Goal: Navigation & Orientation: Find specific page/section

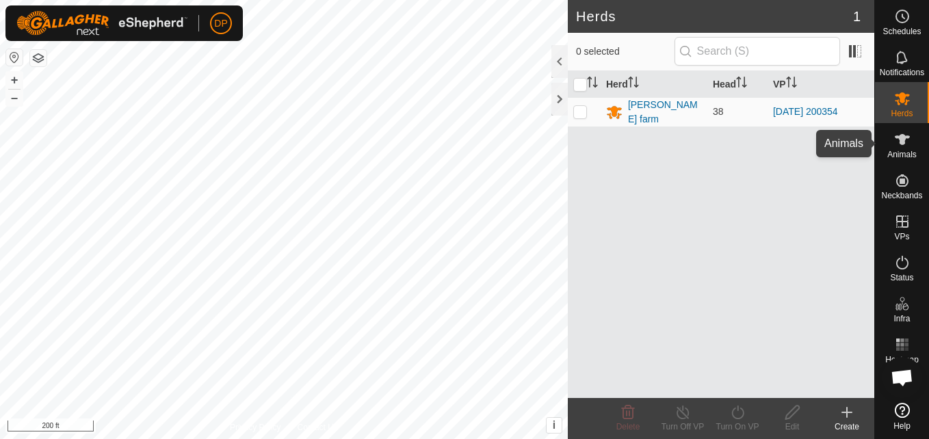
click at [898, 142] on icon at bounding box center [902, 139] width 16 height 16
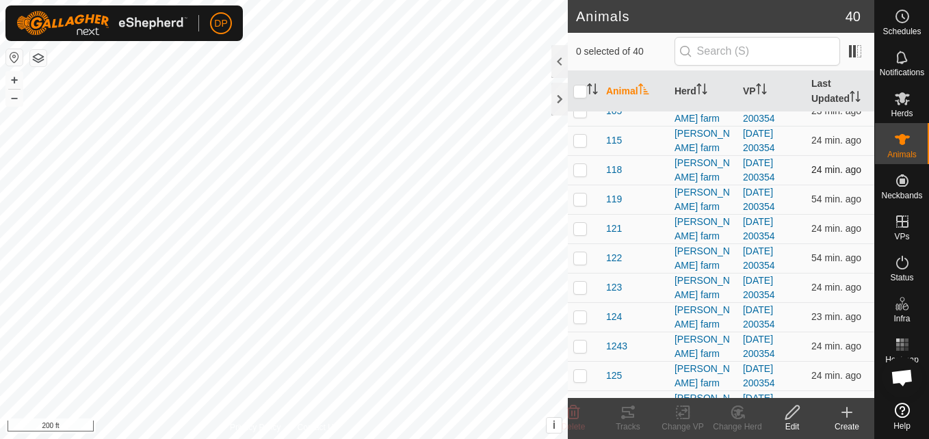
scroll to position [205, 0]
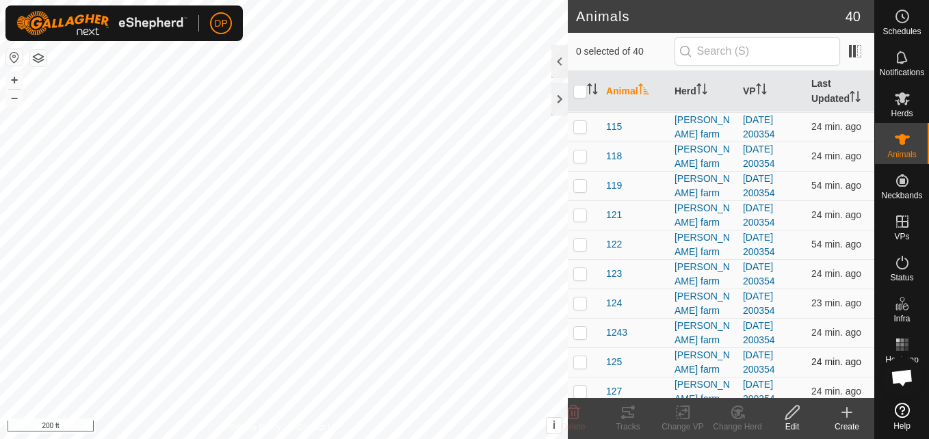
click at [582, 362] on p-checkbox at bounding box center [580, 361] width 14 height 11
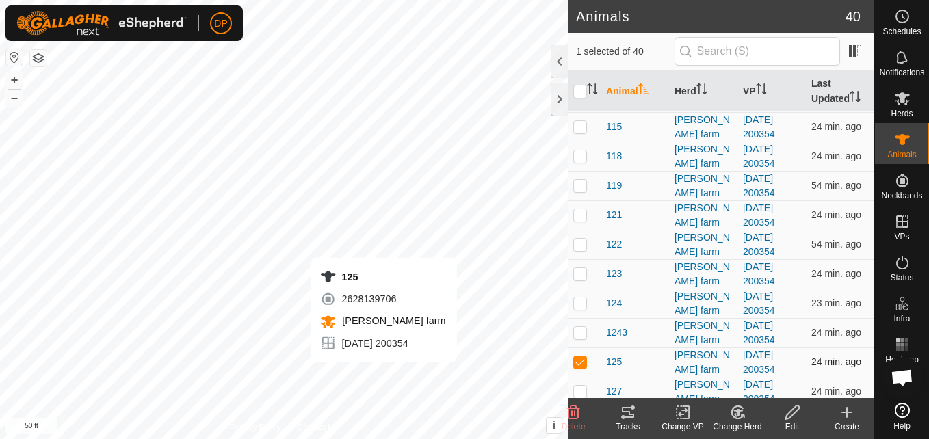
checkbox input "false"
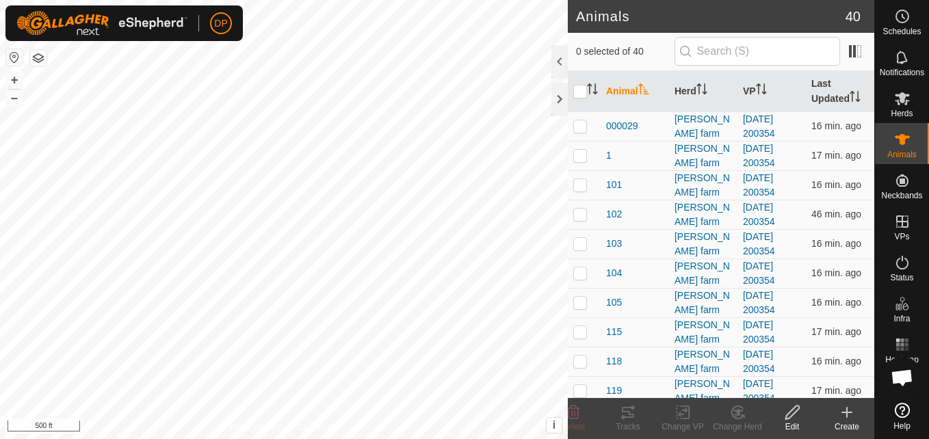
click at [905, 378] on span "Open chat" at bounding box center [902, 378] width 23 height 19
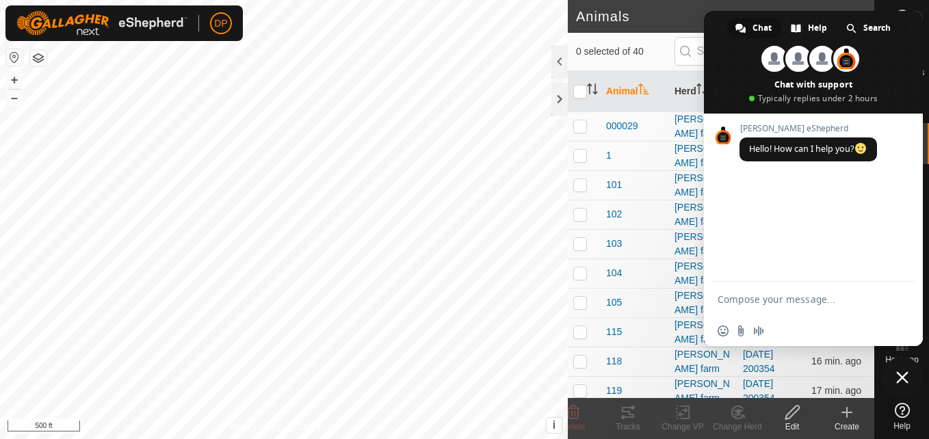
click at [901, 376] on span "Close chat" at bounding box center [902, 377] width 12 height 12
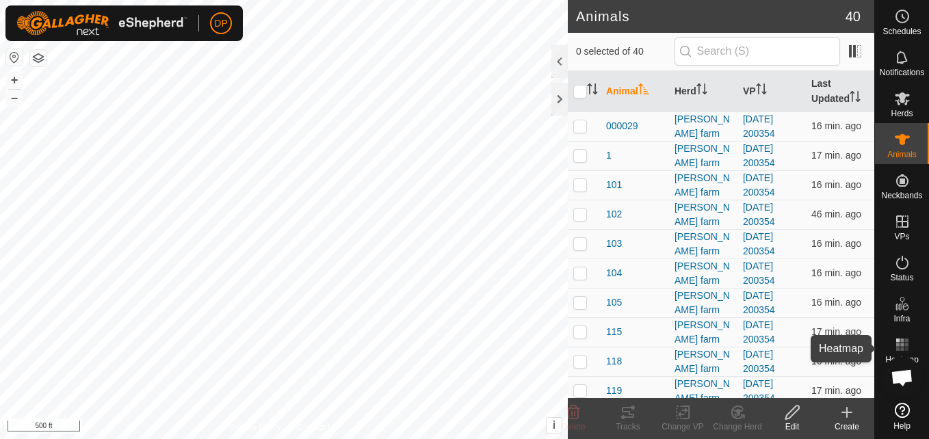
click at [901, 340] on rect at bounding box center [901, 340] width 3 height 3
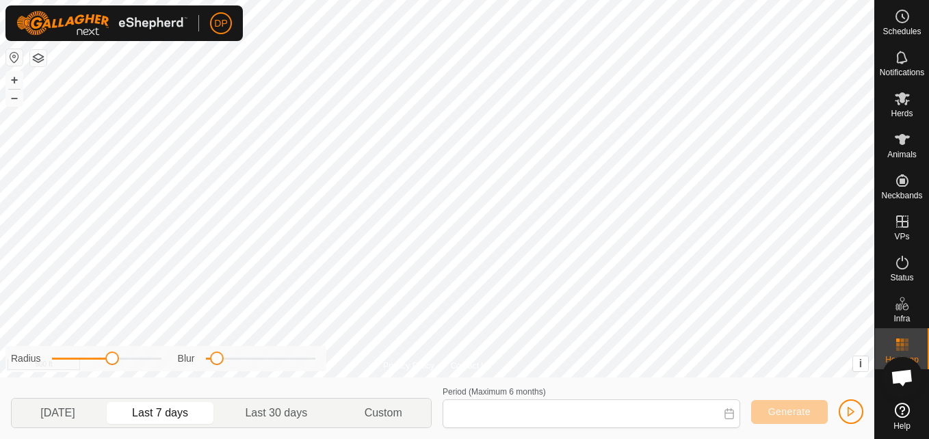
type input "[DATE] - [DATE]"
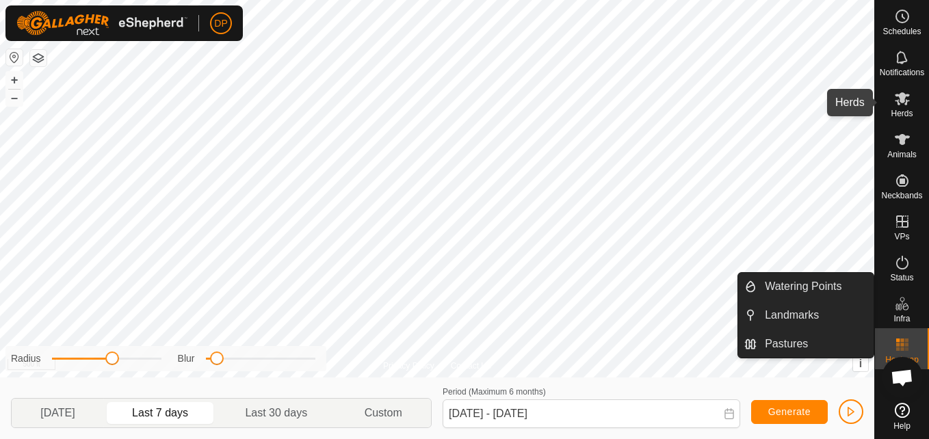
click at [898, 97] on icon at bounding box center [902, 98] width 16 height 16
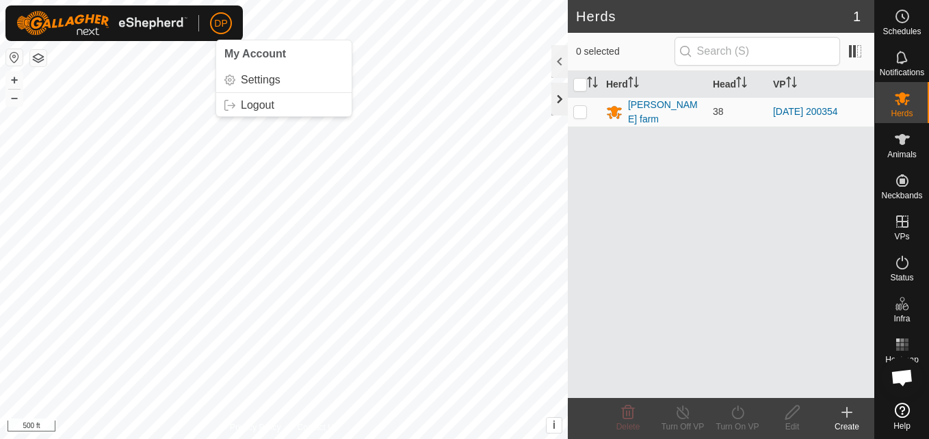
click at [556, 96] on div at bounding box center [559, 99] width 16 height 33
